Goal: Check status: Check status

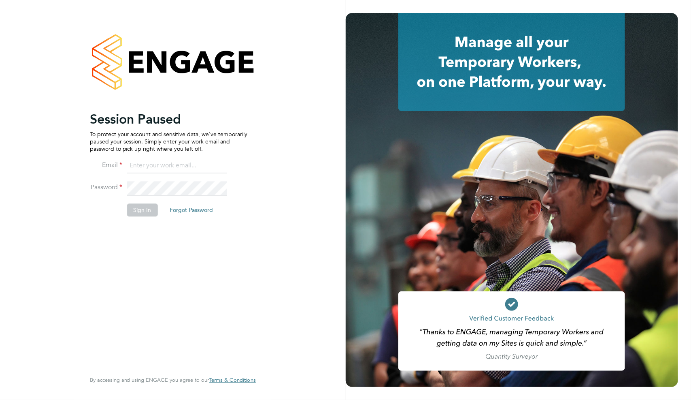
type input "evie@cuthbert.me"
click at [141, 209] on button "Sign In" at bounding box center [142, 210] width 31 height 13
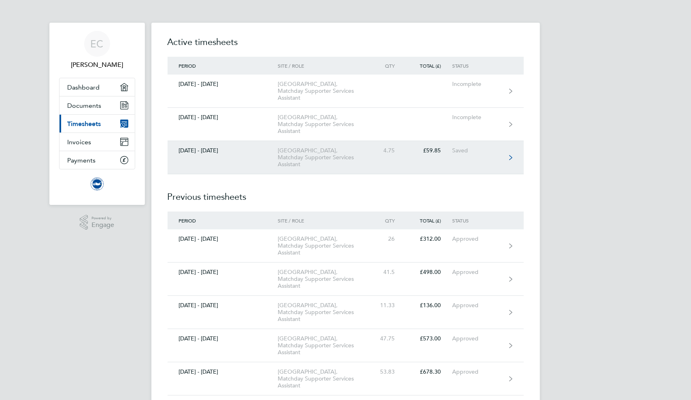
click at [258, 161] on link "[DATE] - [DATE] [GEOGRAPHIC_DATA], Matchday Supporter Services Assistant 4.75 £…" at bounding box center [346, 157] width 356 height 33
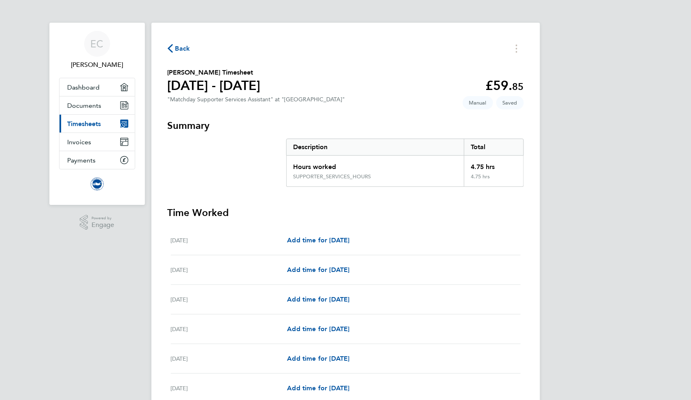
click at [185, 54] on div "Back" at bounding box center [346, 48] width 356 height 13
click at [184, 50] on span "Back" at bounding box center [182, 49] width 15 height 10
